Goal: Check status: Check status

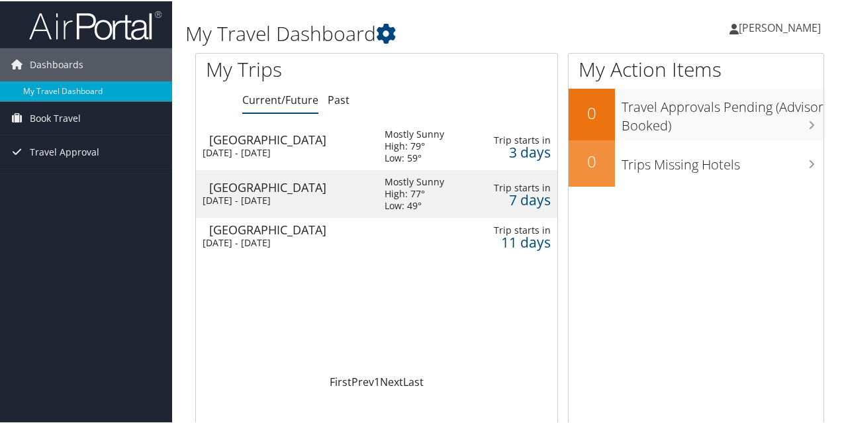
click at [263, 236] on div "[DATE] - [DATE]" at bounding box center [283, 242] width 162 height 12
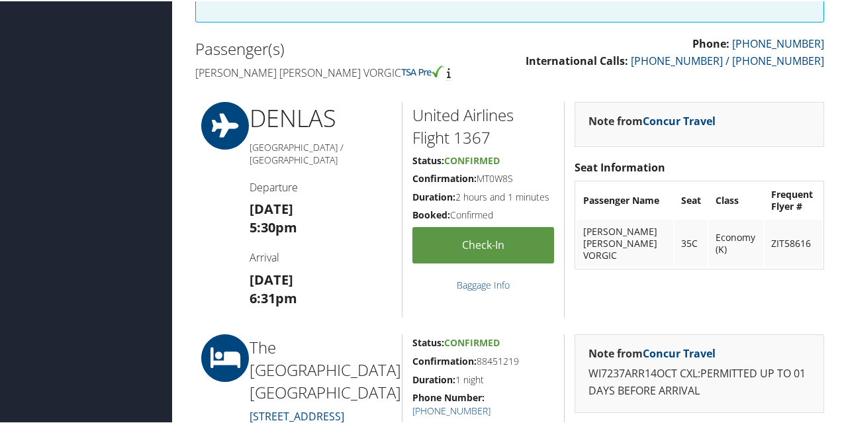
scroll to position [314, 0]
click at [236, 137] on icon at bounding box center [225, 124] width 60 height 48
click at [664, 120] on link "Concur Travel" at bounding box center [678, 119] width 73 height 15
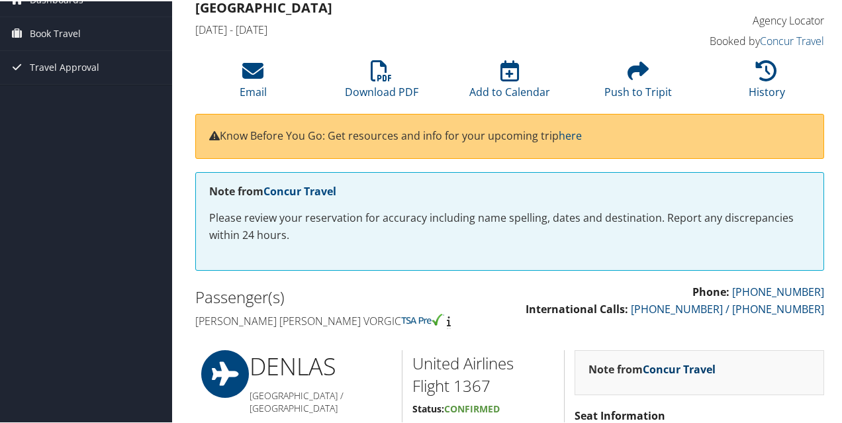
scroll to position [0, 0]
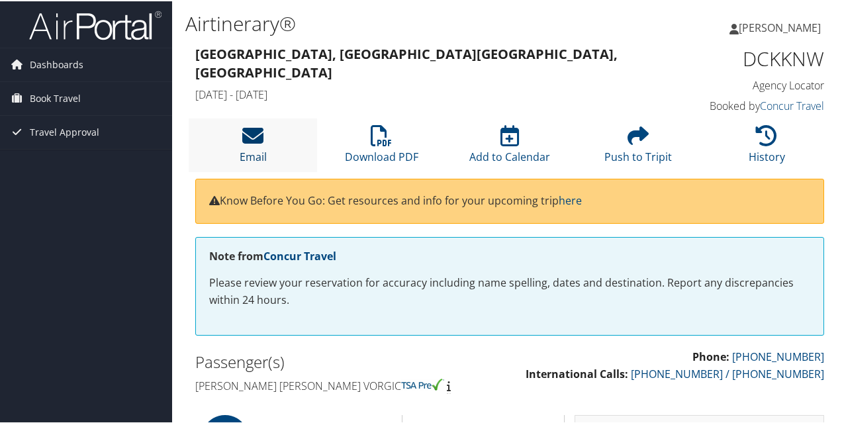
click at [253, 130] on icon at bounding box center [252, 134] width 21 height 21
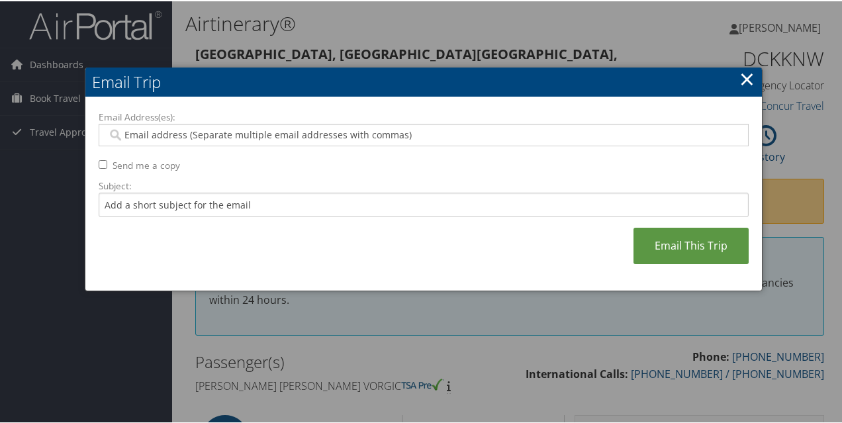
click at [746, 77] on link "×" at bounding box center [746, 77] width 15 height 26
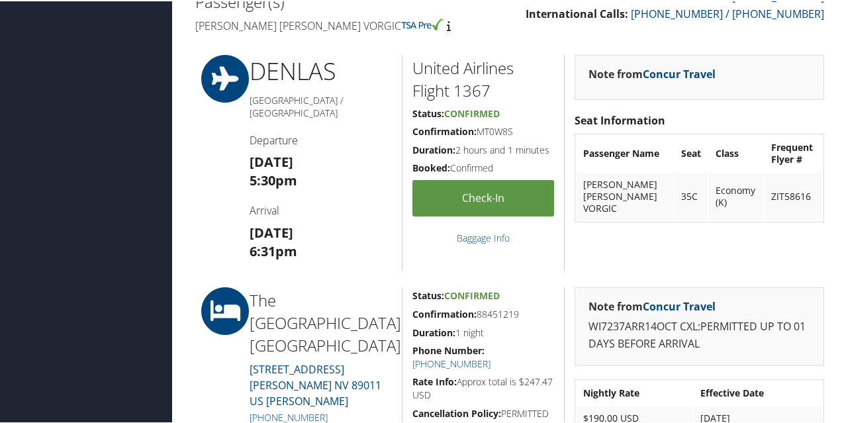
scroll to position [359, 0]
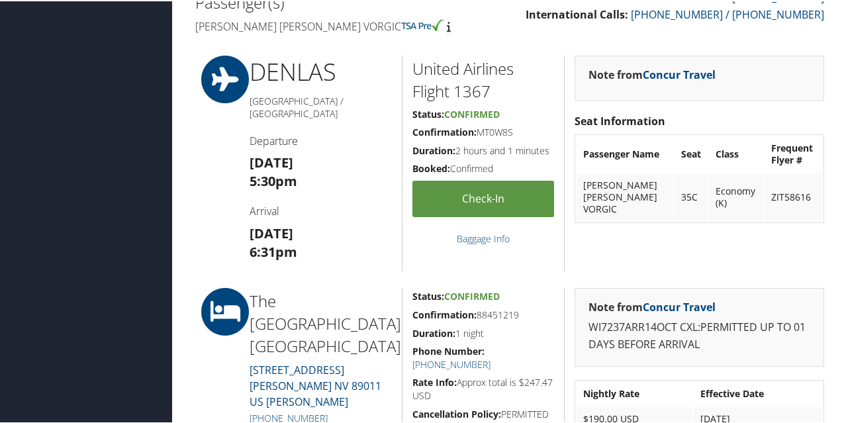
click at [465, 109] on span "Confirmed" at bounding box center [472, 113] width 56 height 13
click at [459, 68] on h2 "United Airlines Flight 1367" at bounding box center [483, 78] width 142 height 44
